Goal: Task Accomplishment & Management: Use online tool/utility

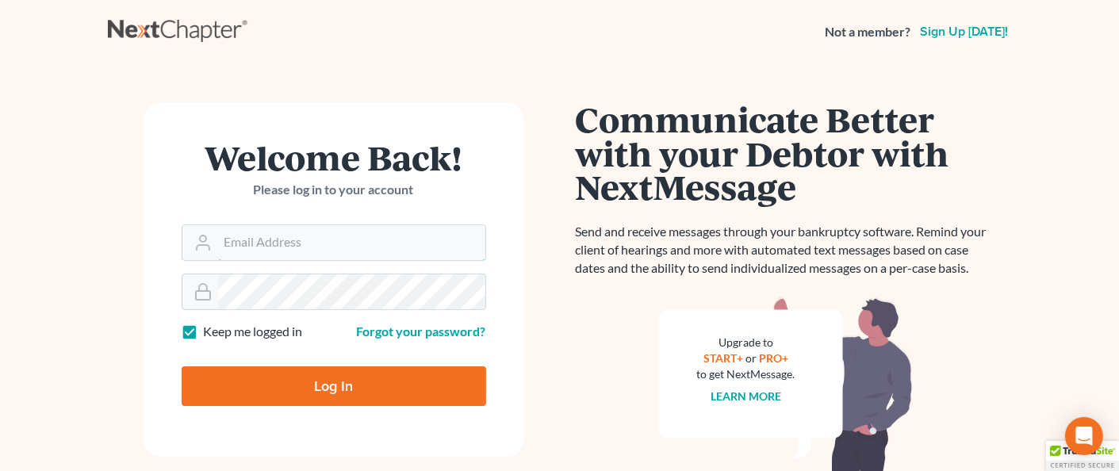
type input "[PERSON_NAME][EMAIL_ADDRESS][DOMAIN_NAME]"
click at [320, 388] on input "Log In" at bounding box center [334, 386] width 305 height 40
type input "Thinking..."
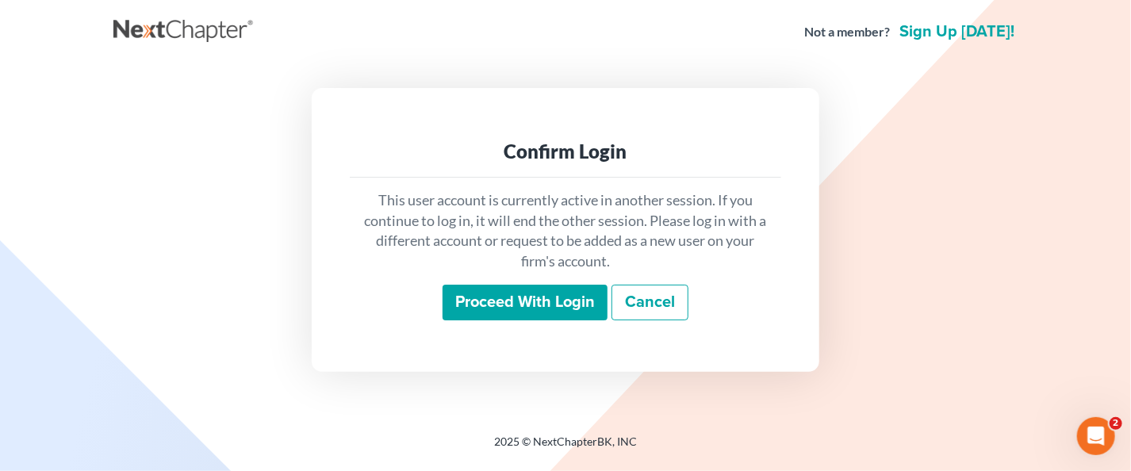
click at [532, 308] on input "Proceed with login" at bounding box center [525, 303] width 165 height 36
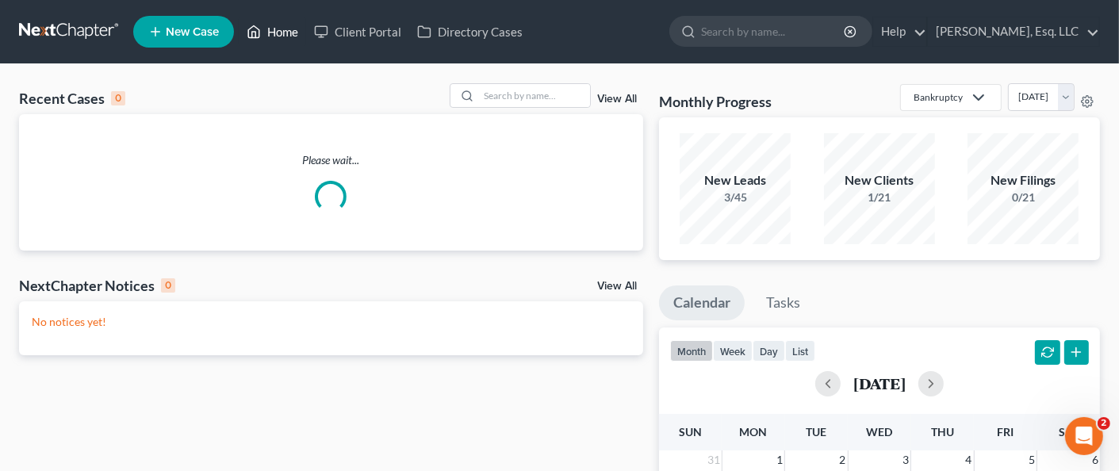
click at [282, 26] on link "Home" at bounding box center [272, 31] width 67 height 29
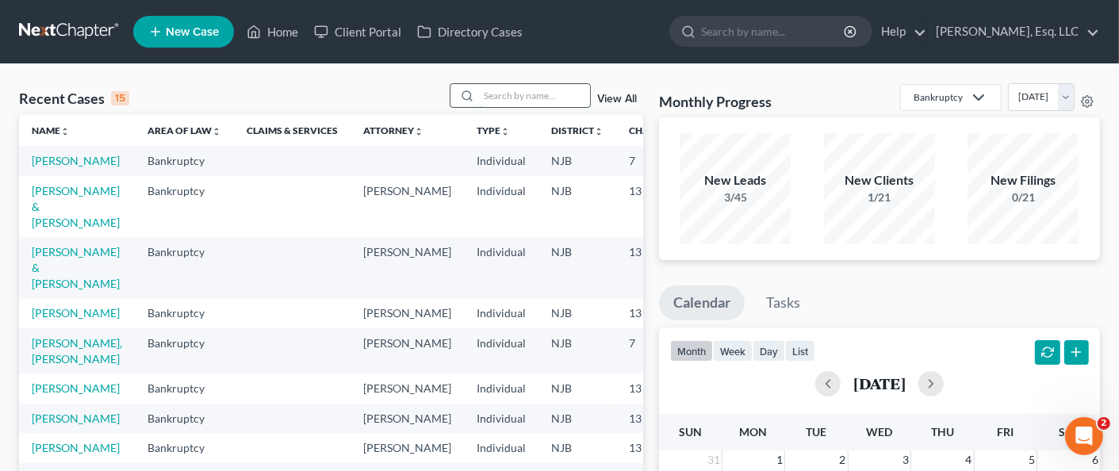
click at [501, 93] on input "search" at bounding box center [534, 95] width 111 height 23
type input "[PERSON_NAME]"
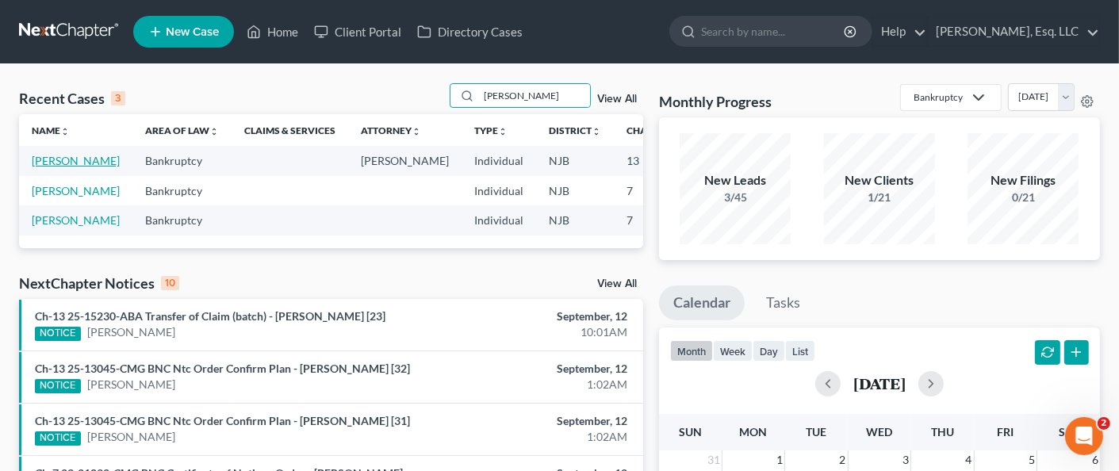
click at [50, 166] on link "[PERSON_NAME]" at bounding box center [76, 160] width 88 height 13
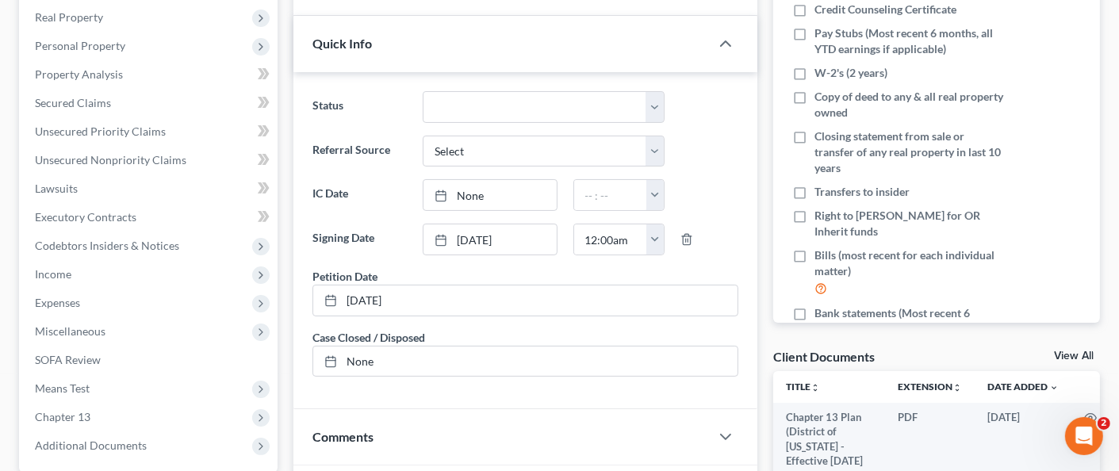
scroll to position [317, 0]
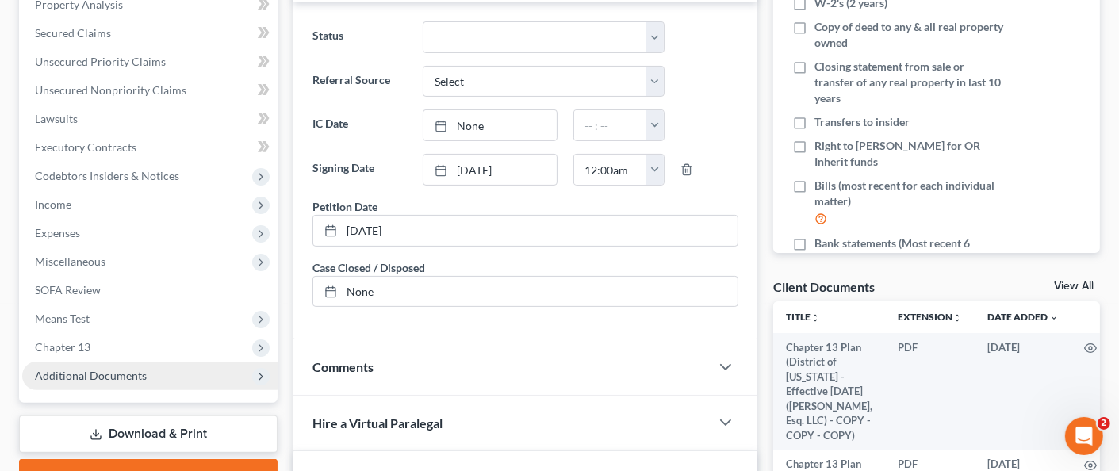
click at [129, 369] on span "Additional Documents" at bounding box center [91, 375] width 112 height 13
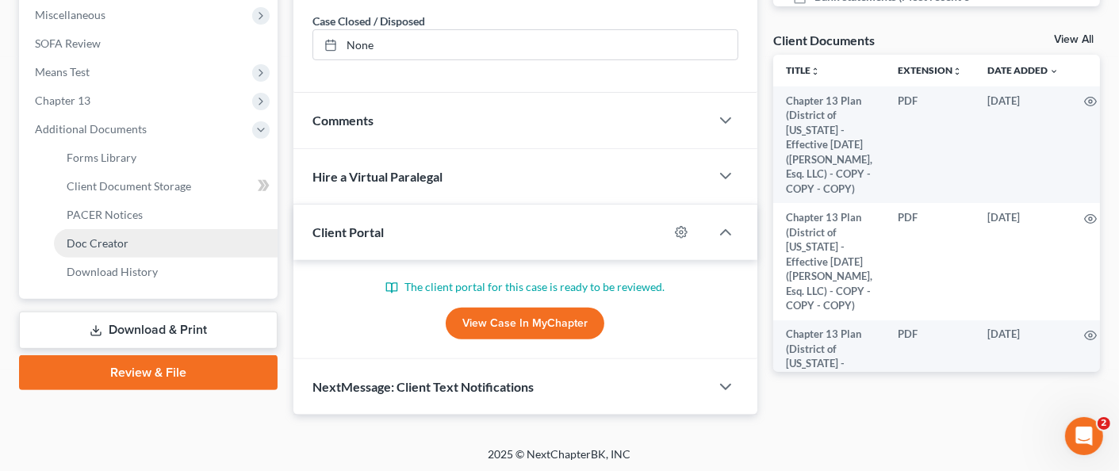
click at [140, 235] on link "Doc Creator" at bounding box center [166, 243] width 224 height 29
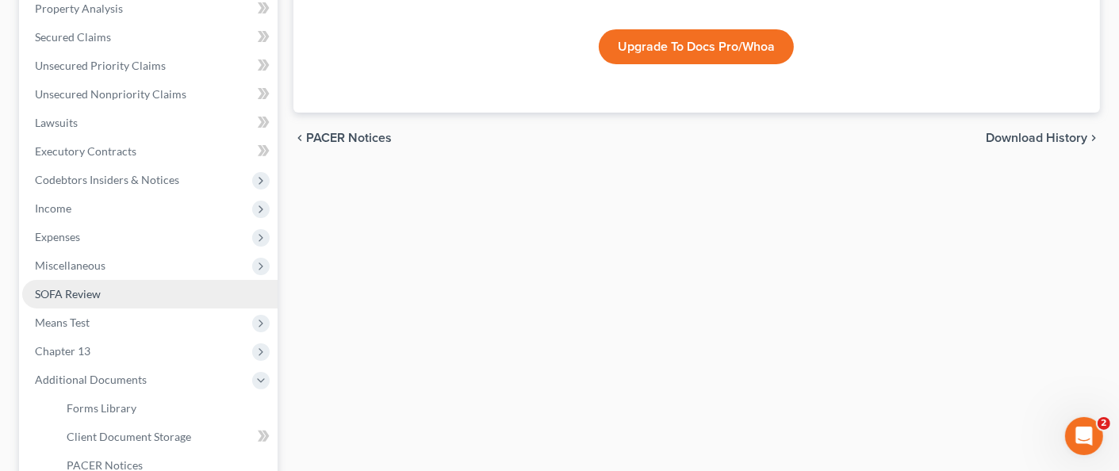
scroll to position [397, 0]
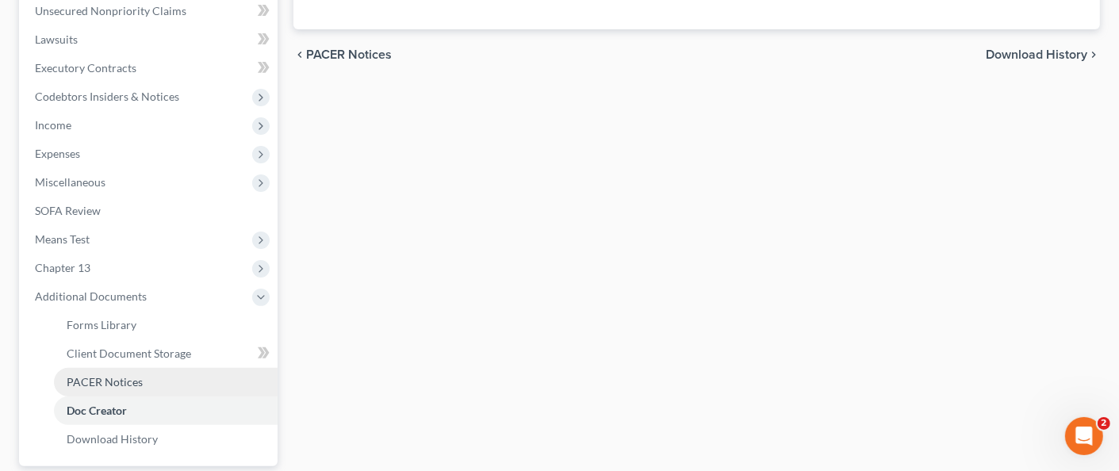
click at [131, 375] on span "PACER Notices" at bounding box center [105, 381] width 76 height 13
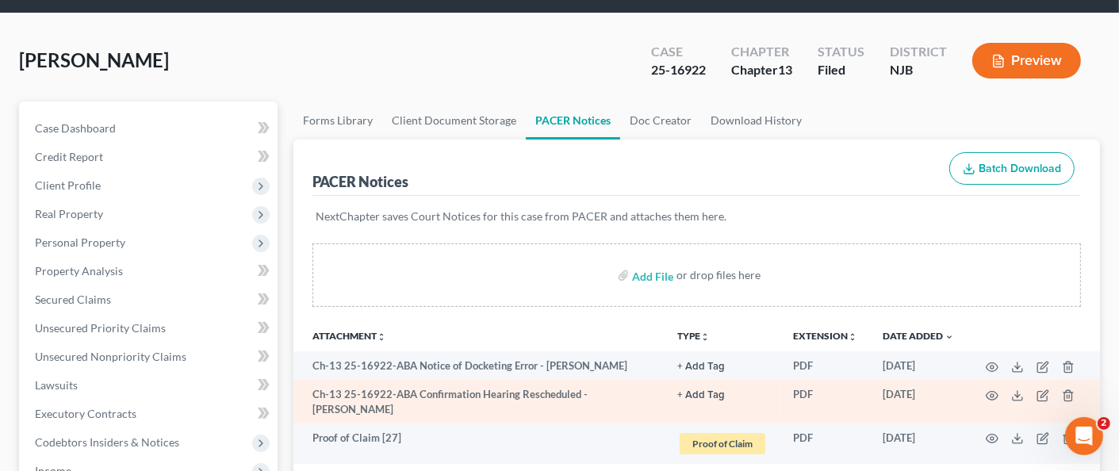
scroll to position [79, 0]
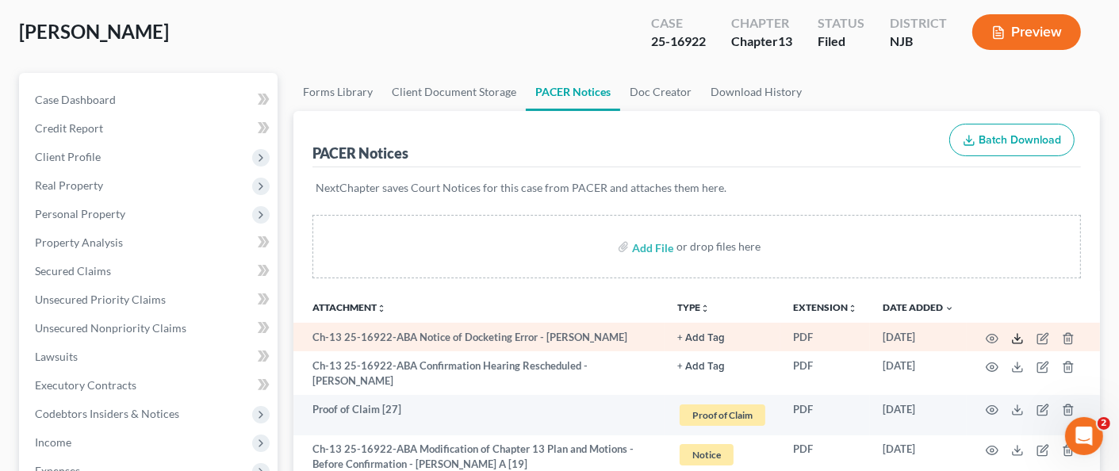
click at [1012, 337] on icon at bounding box center [1017, 338] width 13 height 13
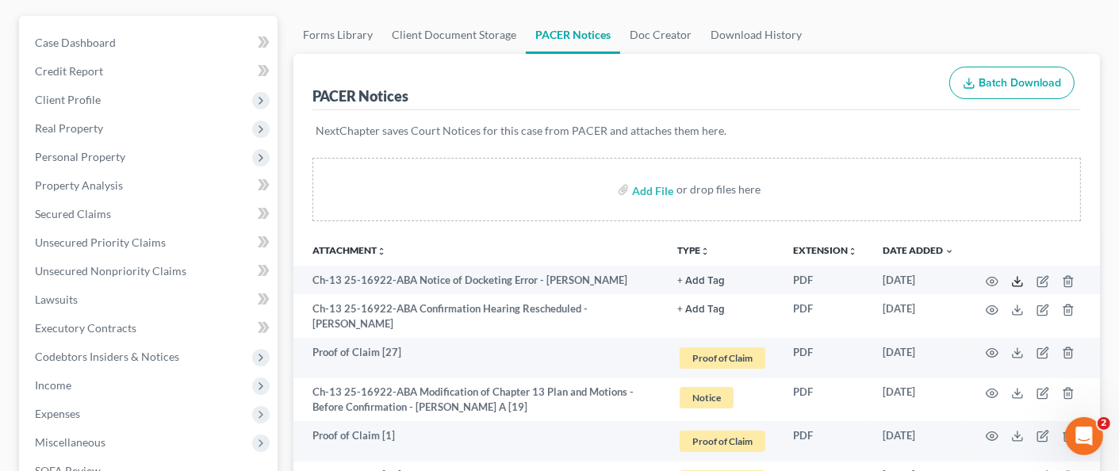
scroll to position [317, 0]
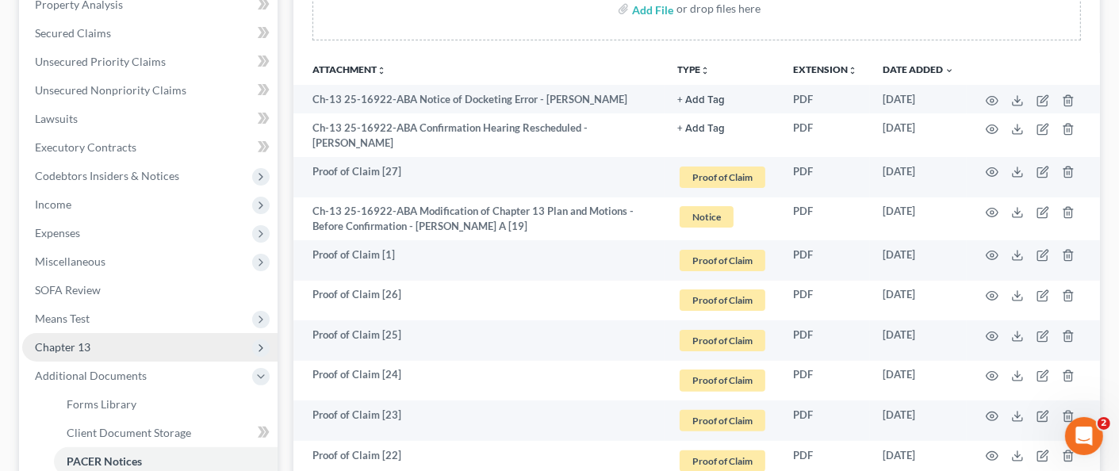
click at [93, 343] on span "Chapter 13" at bounding box center [149, 347] width 255 height 29
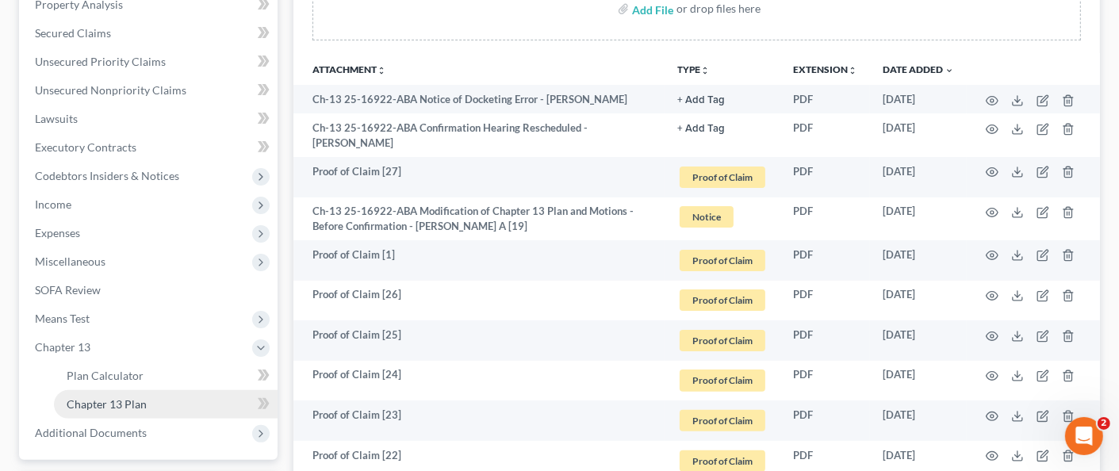
click at [157, 398] on link "Chapter 13 Plan" at bounding box center [166, 404] width 224 height 29
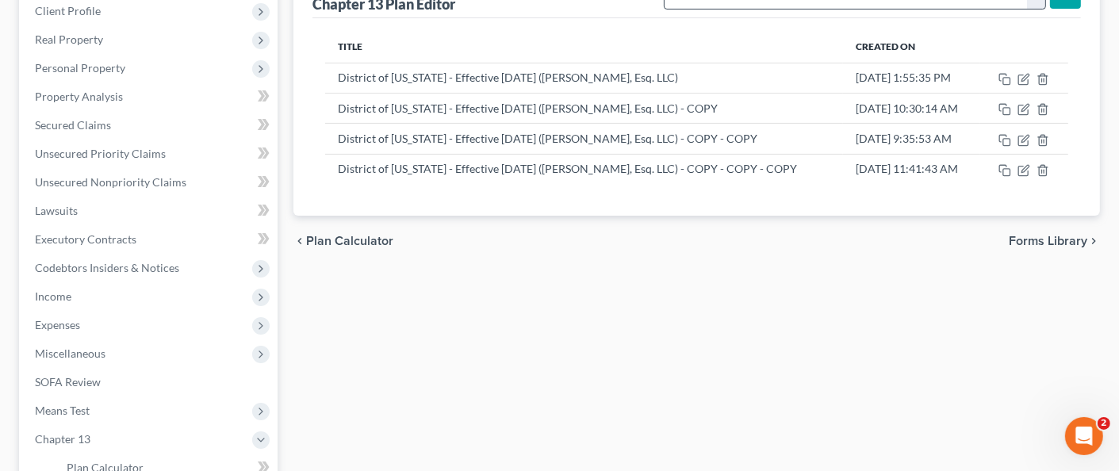
scroll to position [238, 0]
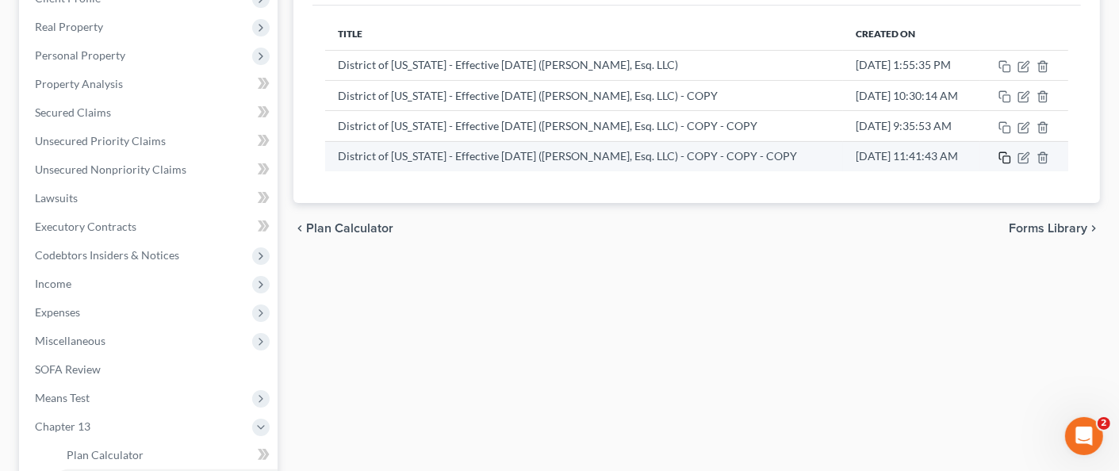
click at [1005, 156] on icon "button" at bounding box center [1005, 158] width 13 height 13
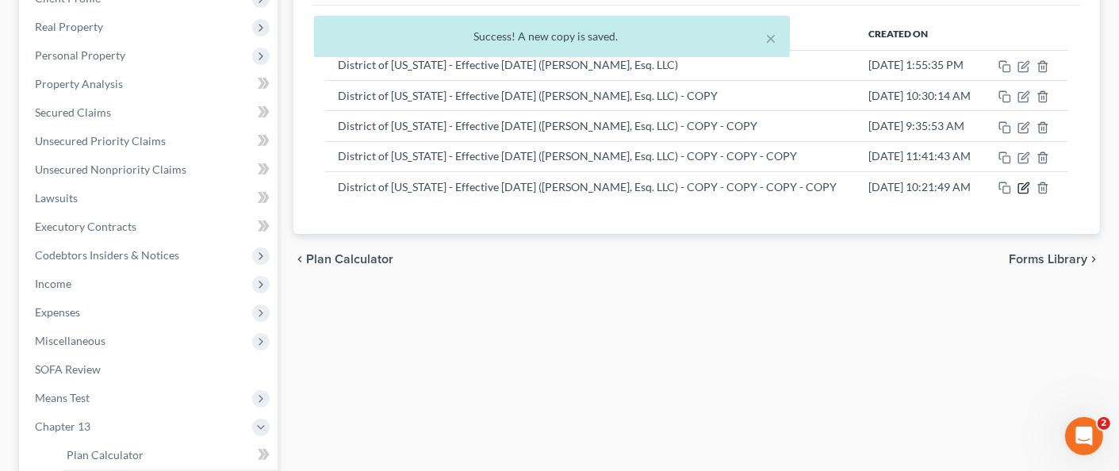
click at [1030, 194] on icon "button" at bounding box center [1024, 188] width 13 height 13
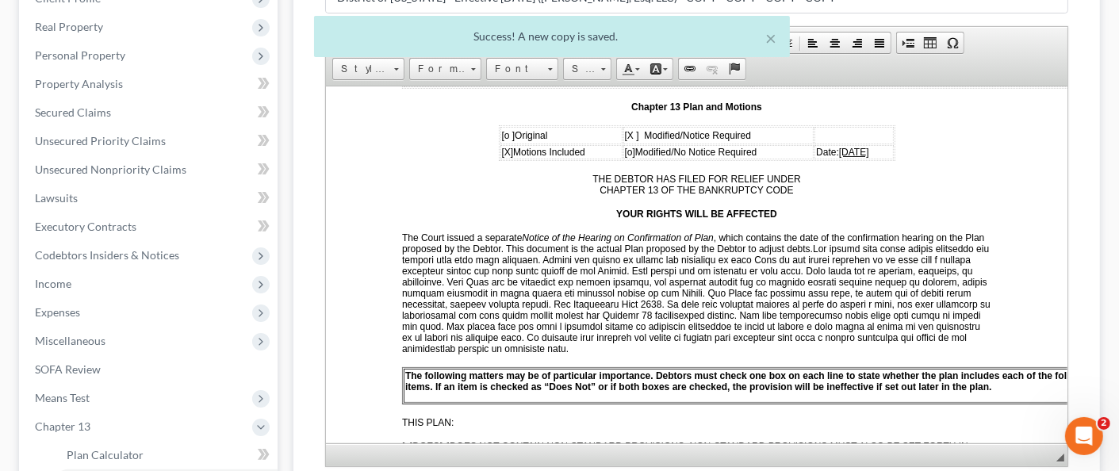
scroll to position [159, 0]
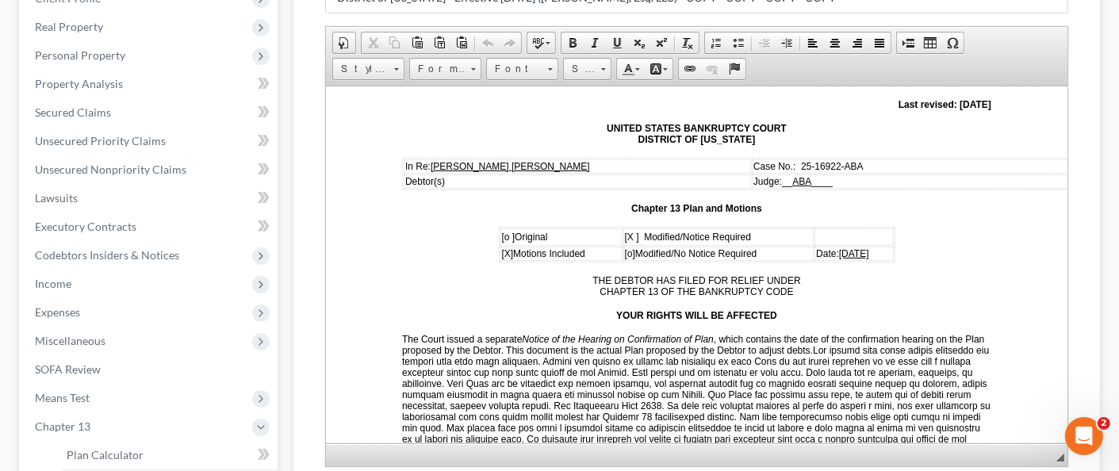
drag, startPoint x: 845, startPoint y: 252, endPoint x: 842, endPoint y: 272, distance: 20.1
click at [845, 251] on span "[DATE]" at bounding box center [853, 252] width 30 height 11
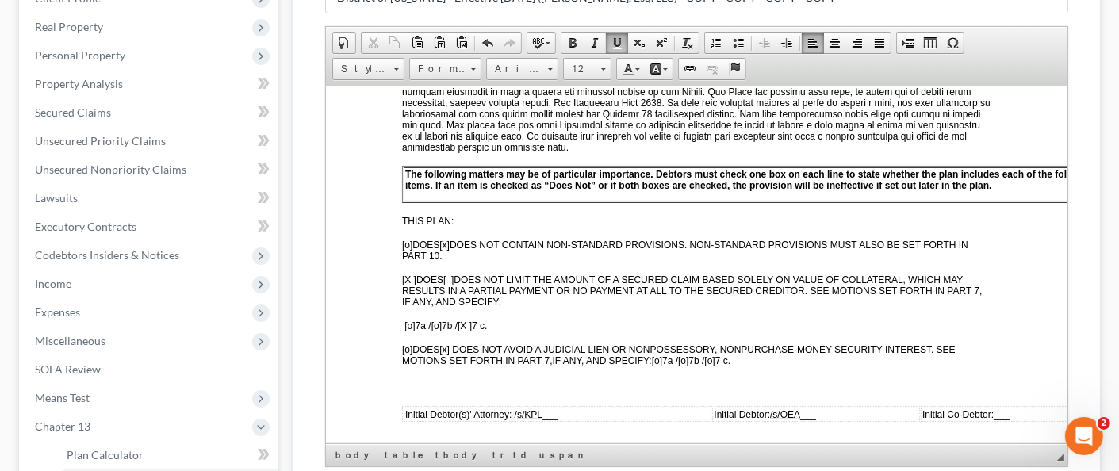
scroll to position [555, 0]
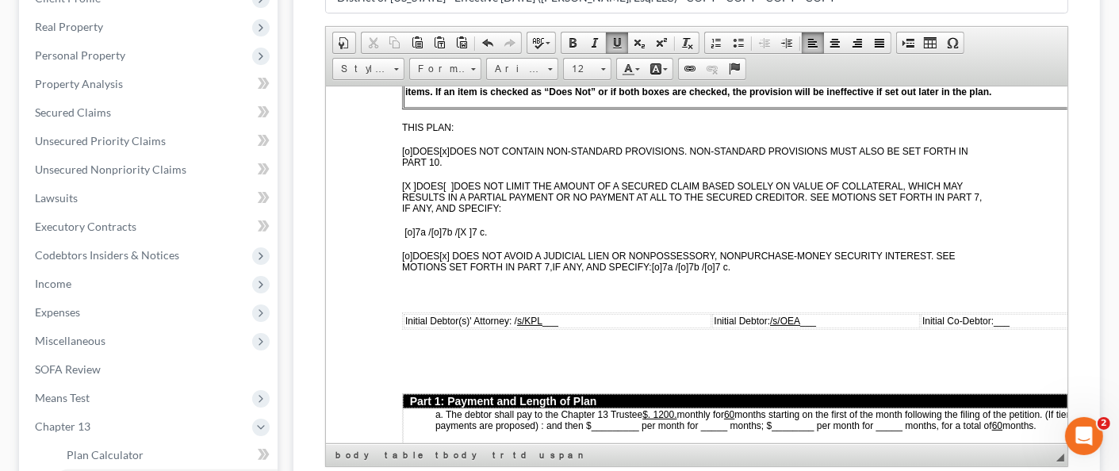
click at [542, 315] on span "___" at bounding box center [550, 320] width 16 height 11
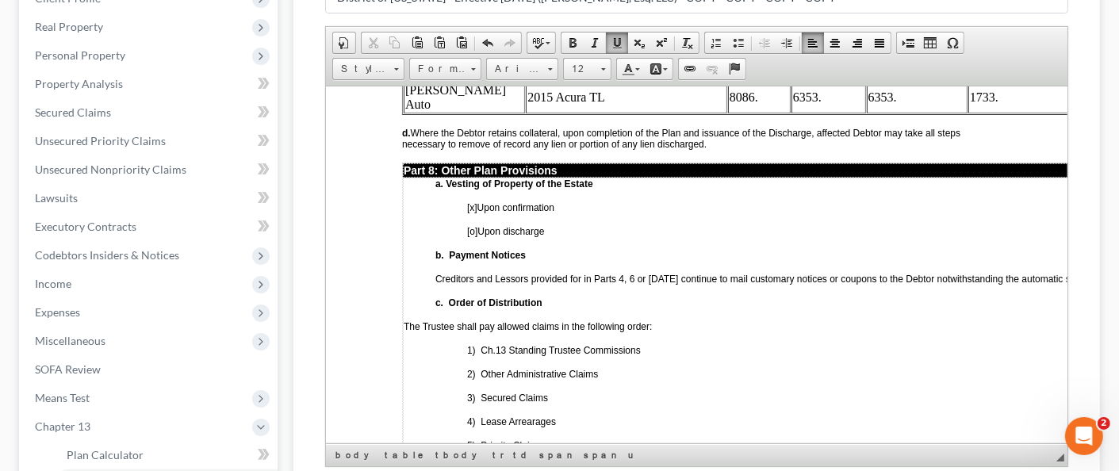
scroll to position [4759, 0]
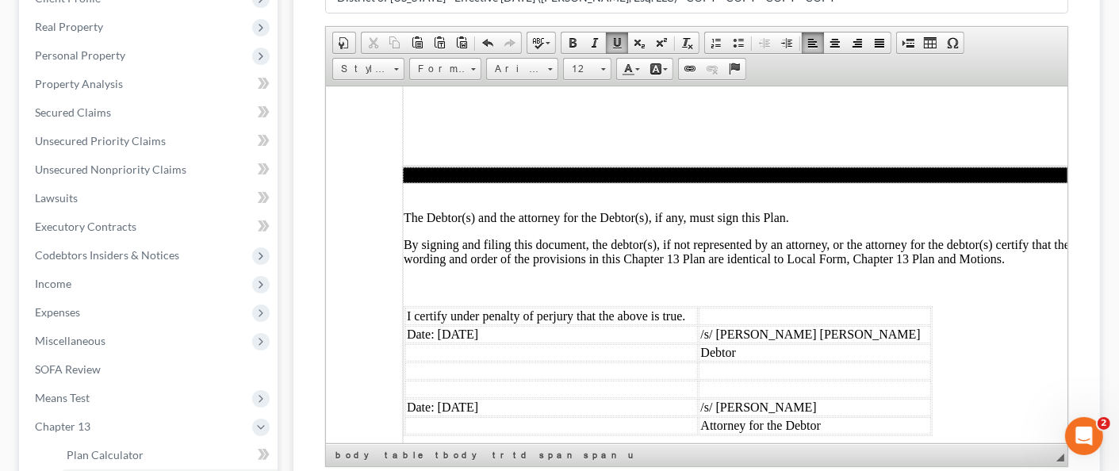
click at [464, 325] on td "Date: [DATE]" at bounding box center [551, 333] width 293 height 17
click at [462, 398] on td "Date: [DATE]" at bounding box center [551, 406] width 293 height 17
drag, startPoint x: 861, startPoint y: 320, endPoint x: 780, endPoint y: 322, distance: 80.9
click at [780, 398] on td "/s/ [PERSON_NAME]" at bounding box center [814, 406] width 232 height 17
click at [729, 416] on td "Attorney for the Debtor" at bounding box center [814, 424] width 232 height 17
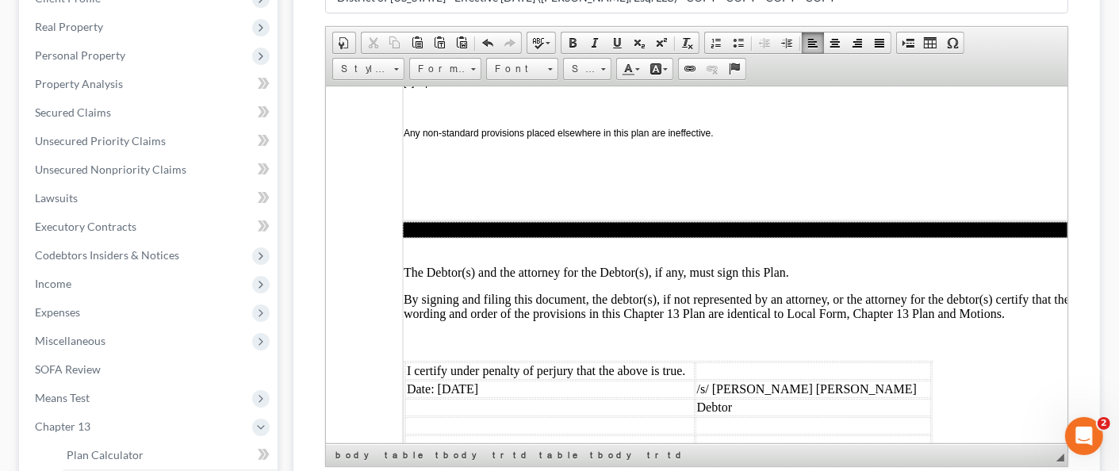
scroll to position [4805, 0]
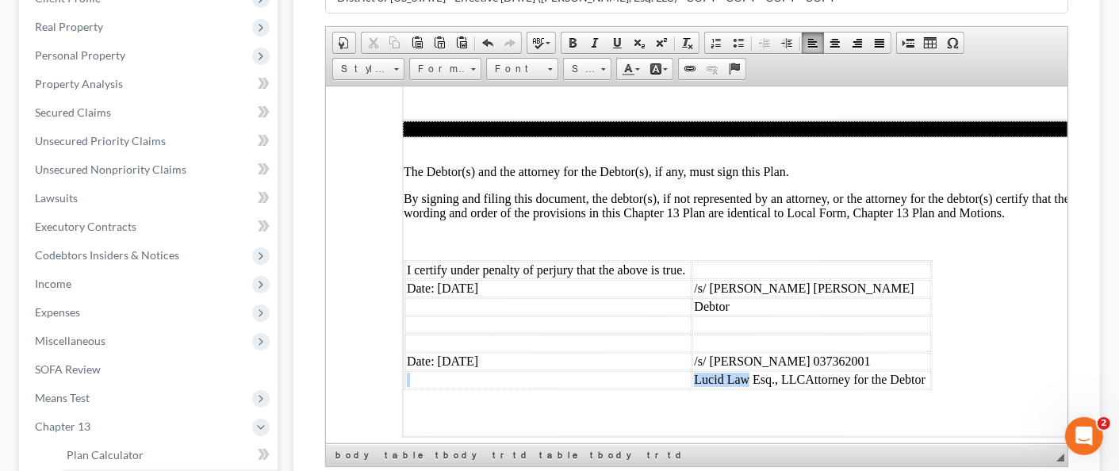
drag, startPoint x: 750, startPoint y: 293, endPoint x: 689, endPoint y: 294, distance: 60.3
click at [689, 370] on tr "Lucid Law Esq., LLCAttorney for the Debtor" at bounding box center [668, 378] width 526 height 17
click at [730, 370] on td "Lucid Law Esq., LLCAttorney for the Debtor" at bounding box center [811, 378] width 239 height 17
drag, startPoint x: 751, startPoint y: 290, endPoint x: 697, endPoint y: 292, distance: 54.0
click at [697, 370] on td "Lucid Law Esq., LLCAttorney for the Debtor" at bounding box center [811, 378] width 239 height 17
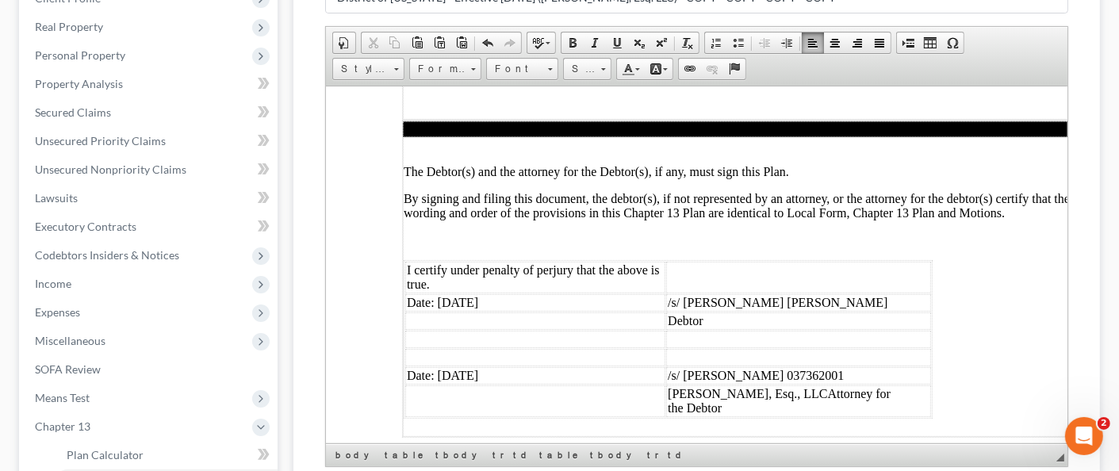
click at [823, 385] on td "[PERSON_NAME], Esq., LLCAttorney for the Debtor" at bounding box center [798, 401] width 265 height 32
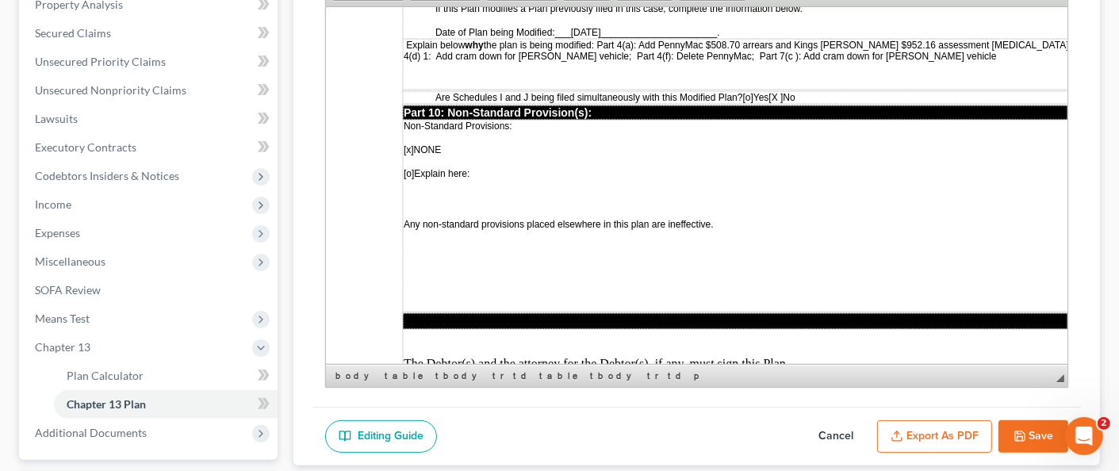
scroll to position [4647, 0]
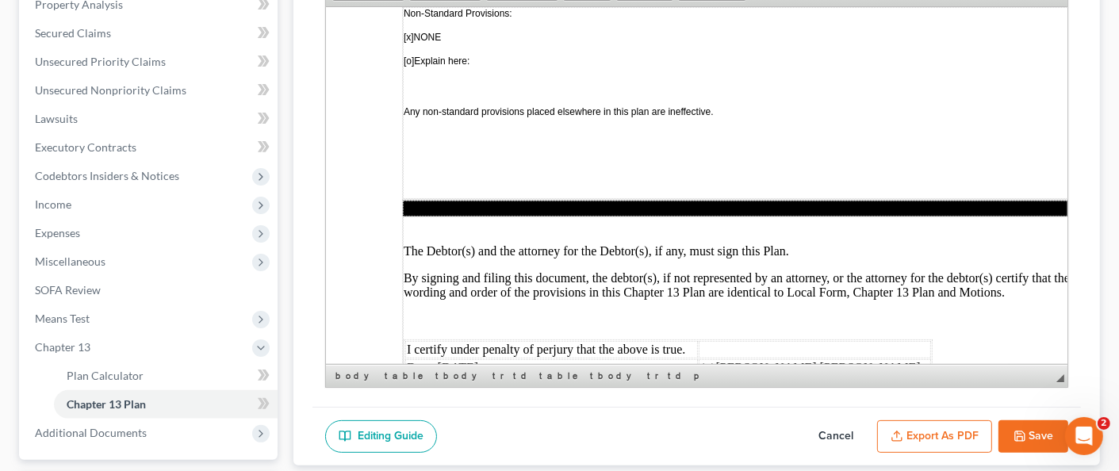
click at [1031, 426] on button "Save" at bounding box center [1034, 436] width 70 height 33
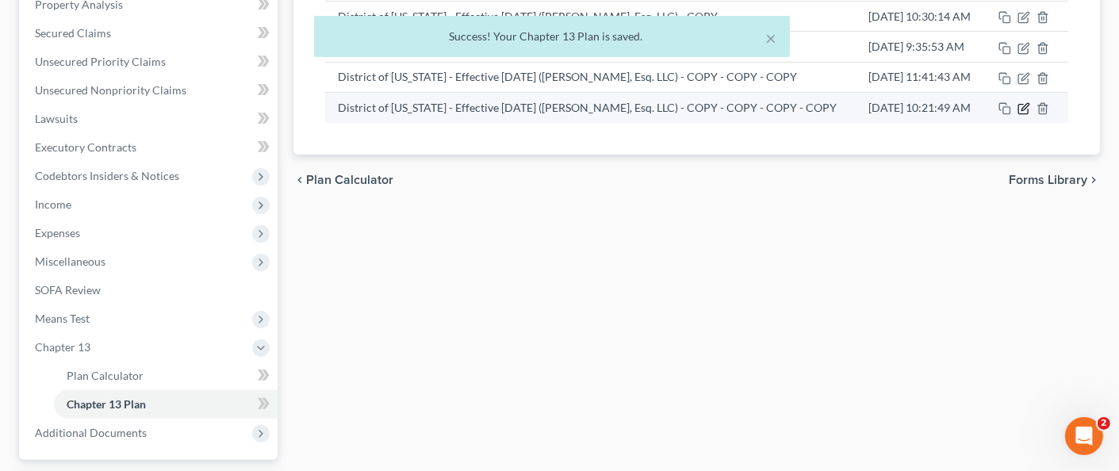
click at [1030, 115] on icon "button" at bounding box center [1024, 108] width 13 height 13
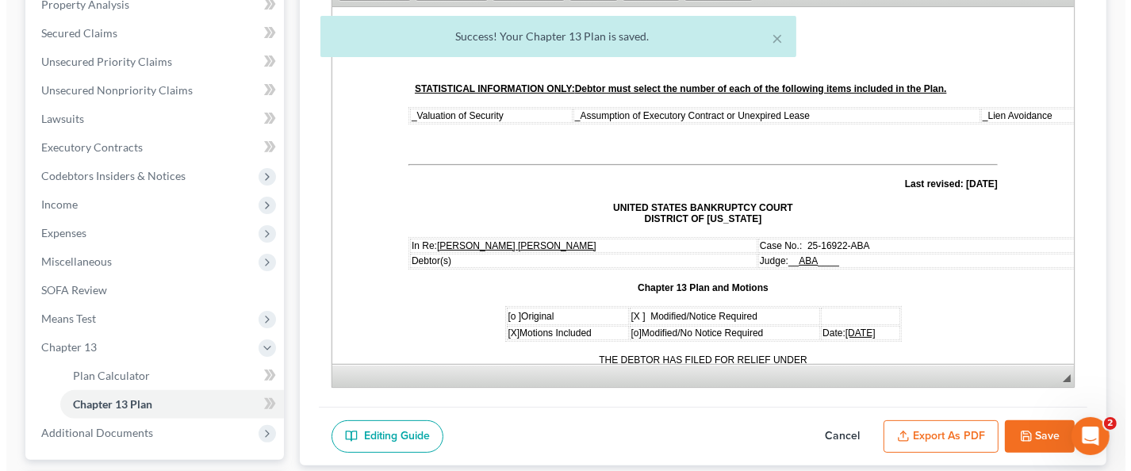
scroll to position [0, 0]
click at [936, 432] on button "Export as PDF" at bounding box center [934, 436] width 115 height 33
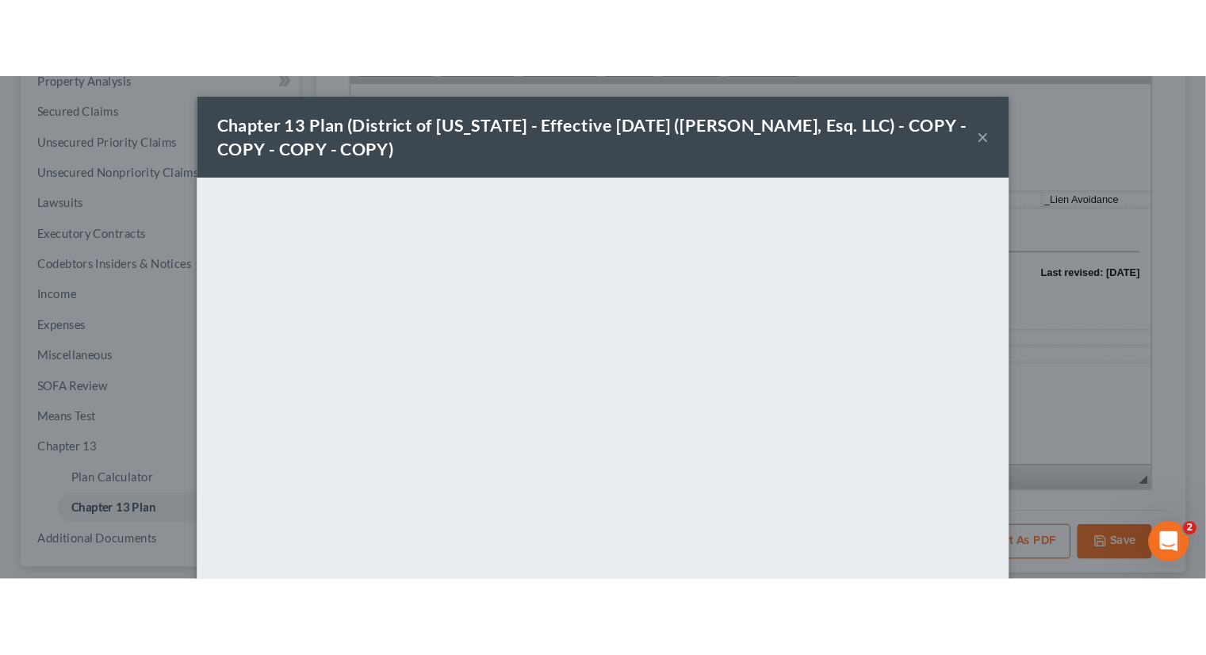
scroll to position [273, 0]
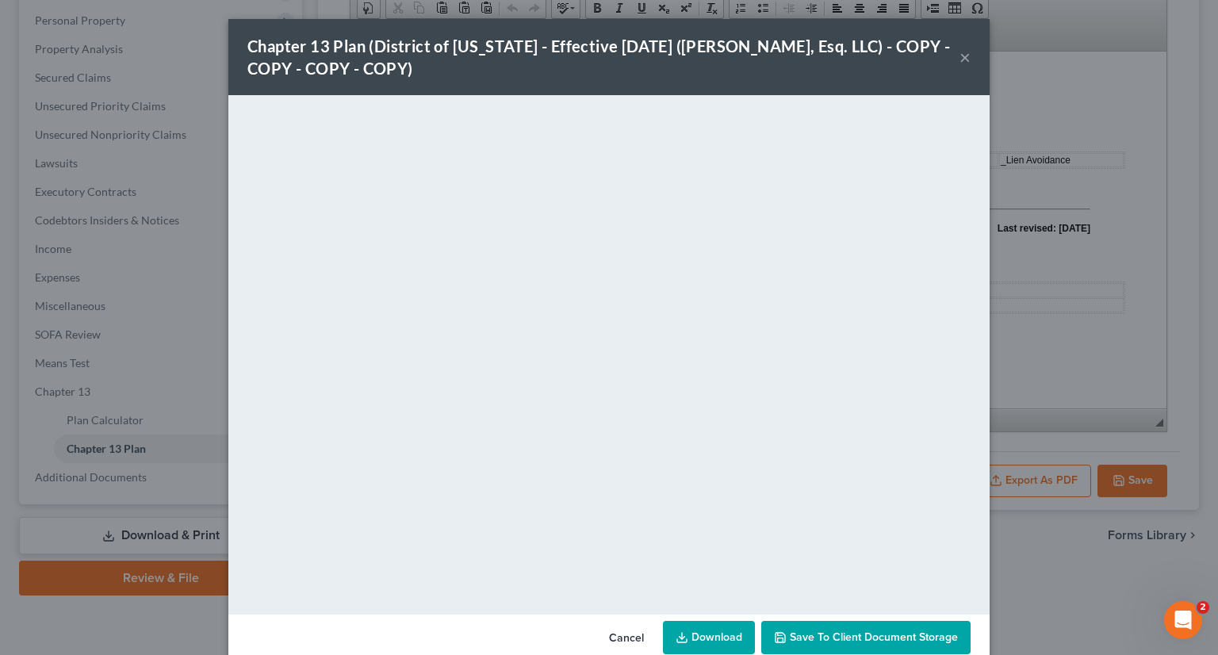
click at [854, 470] on span "Save to Client Document Storage" at bounding box center [874, 637] width 168 height 13
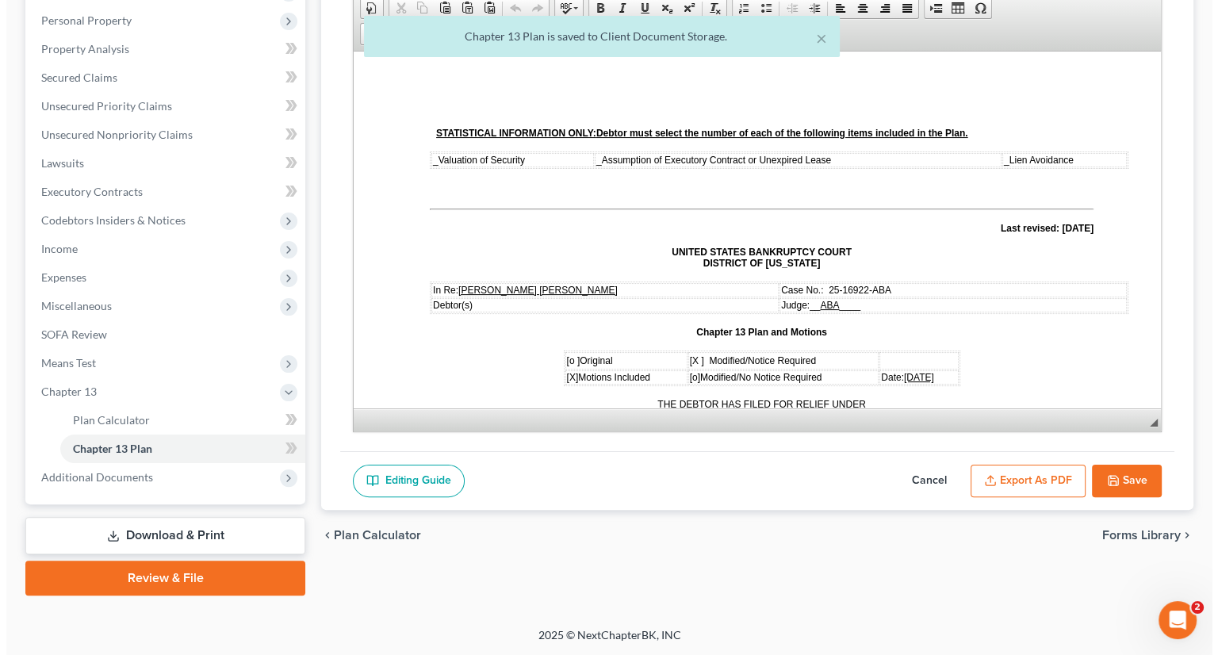
scroll to position [714, 0]
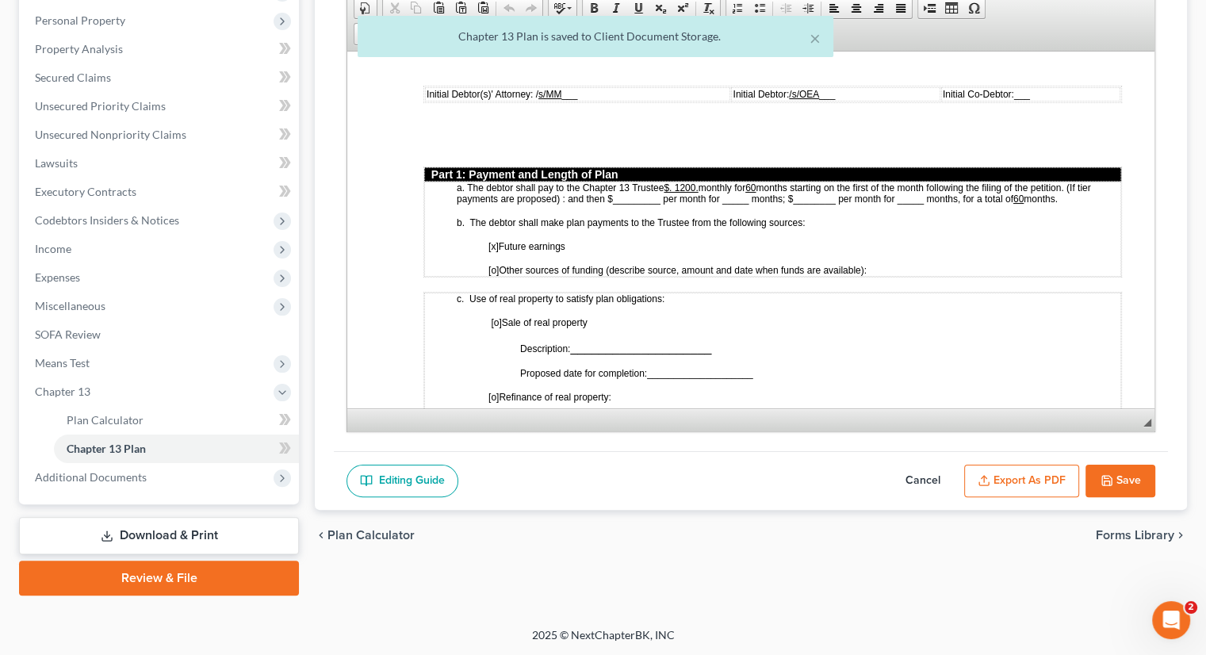
click at [1026, 470] on button "Export as PDF" at bounding box center [1022, 481] width 115 height 33
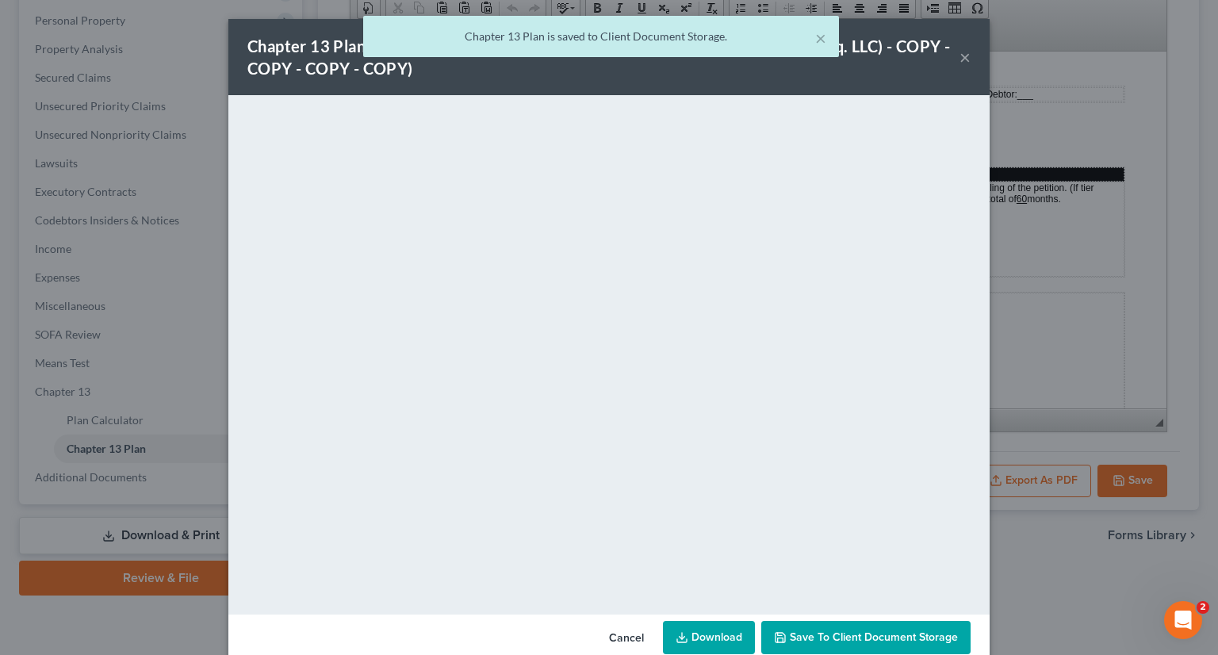
click at [697, 470] on link "Download" at bounding box center [709, 637] width 92 height 33
